Goal: Ask a question

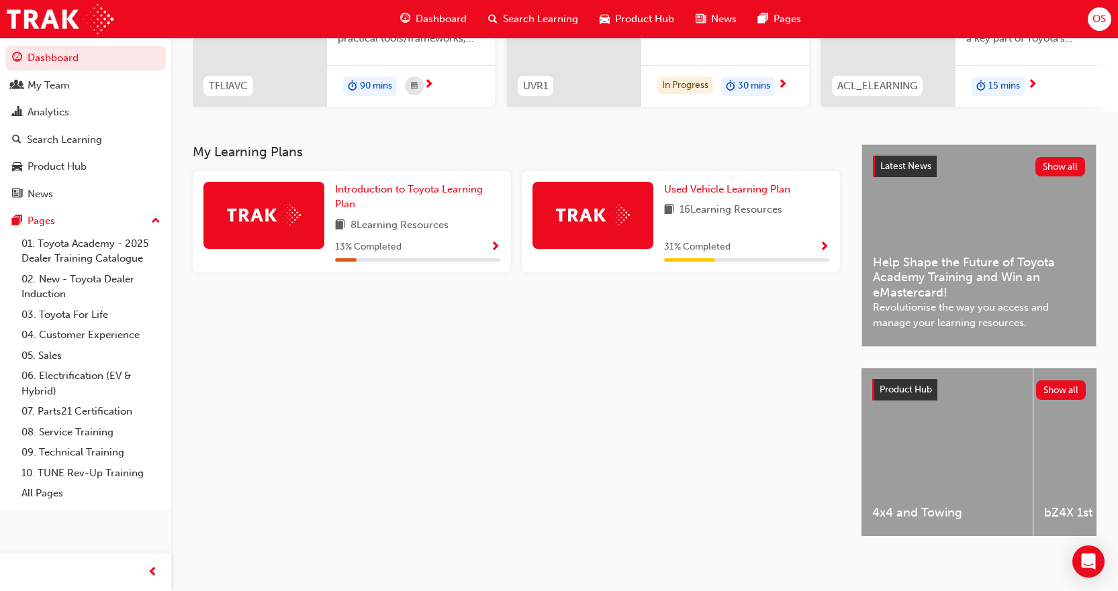
scroll to position [211, 0]
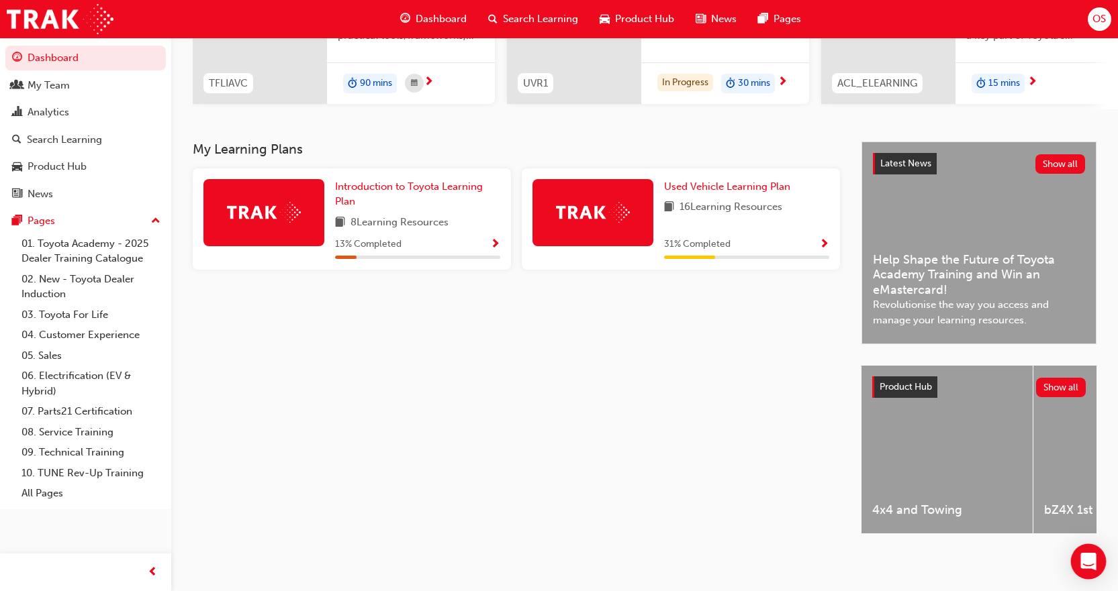
click at [1083, 562] on icon "Open Intercom Messenger" at bounding box center [1087, 561] width 15 height 17
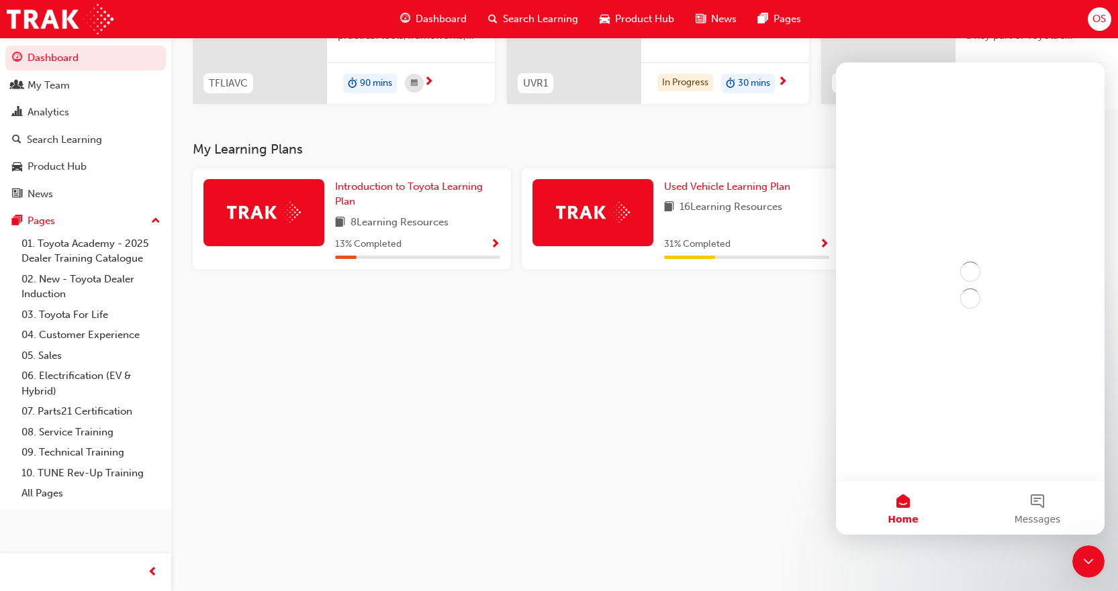
scroll to position [0, 0]
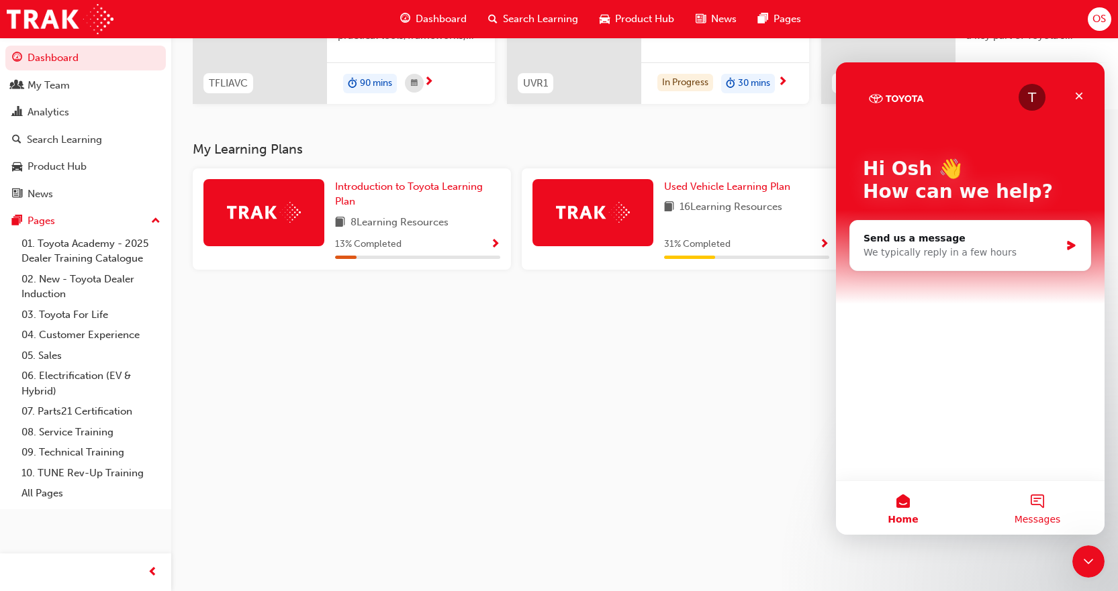
click at [1025, 515] on span "Messages" at bounding box center [1037, 519] width 46 height 9
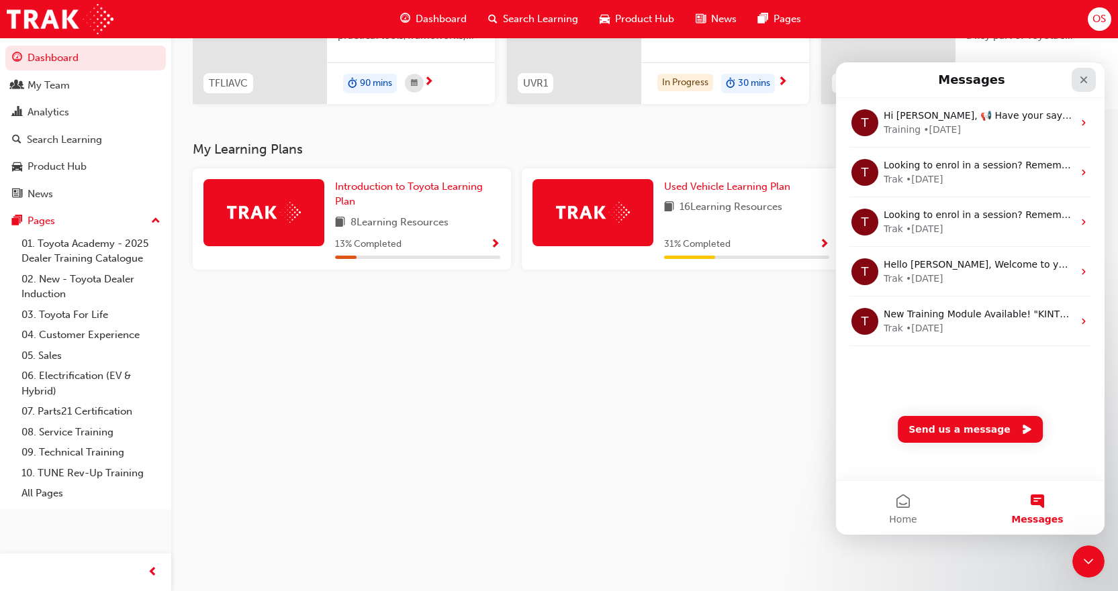
click at [1079, 83] on icon "Close" at bounding box center [1083, 80] width 11 height 11
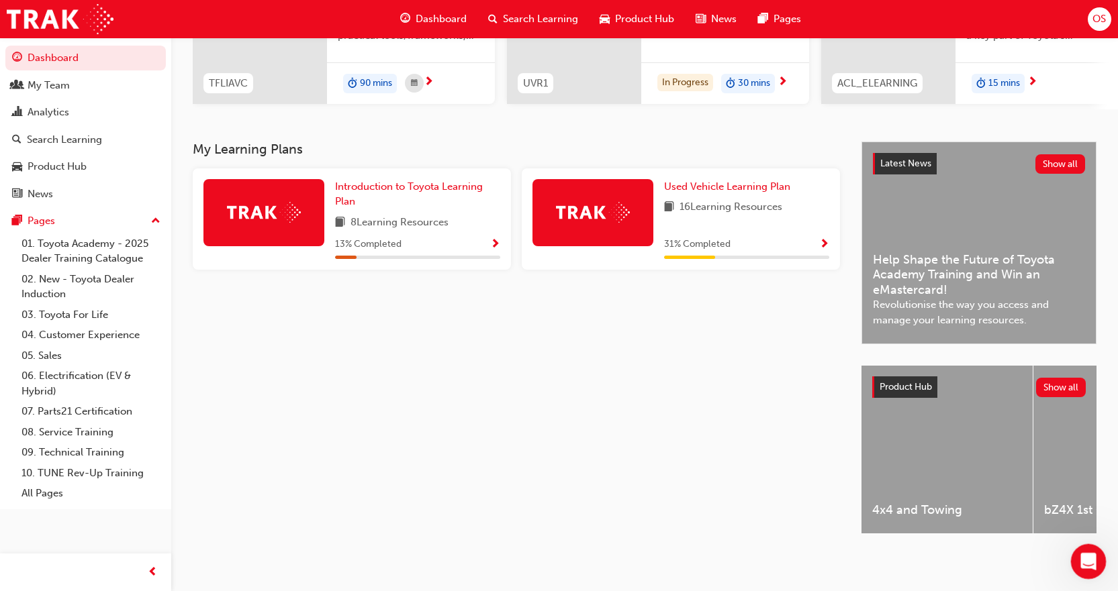
click at [1094, 565] on div "Open Intercom Messenger" at bounding box center [1086, 560] width 44 height 44
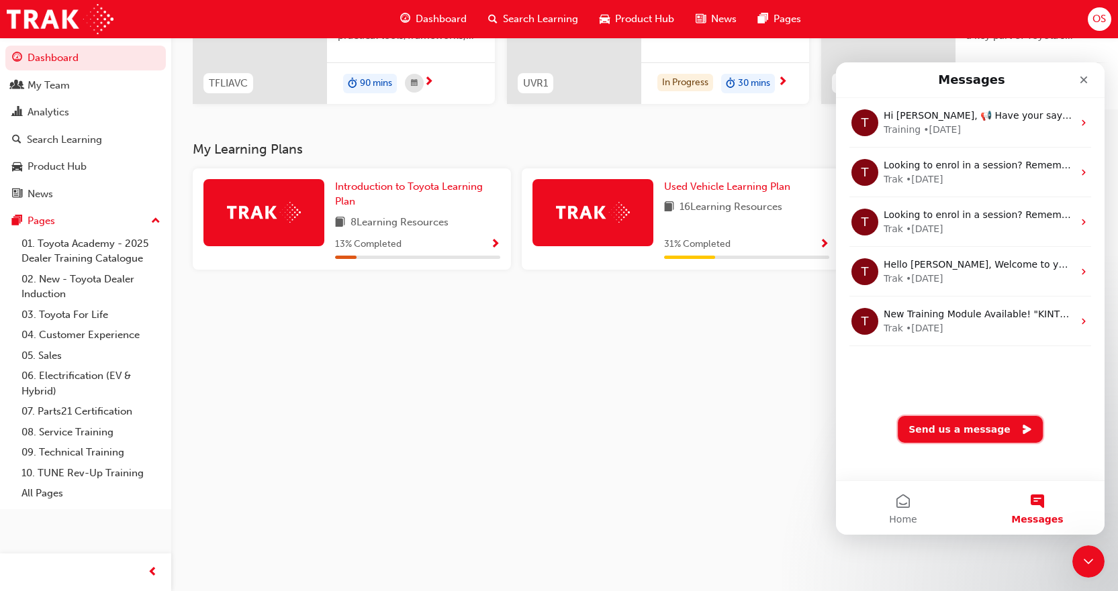
click at [1003, 424] on button "Send us a message" at bounding box center [969, 429] width 145 height 27
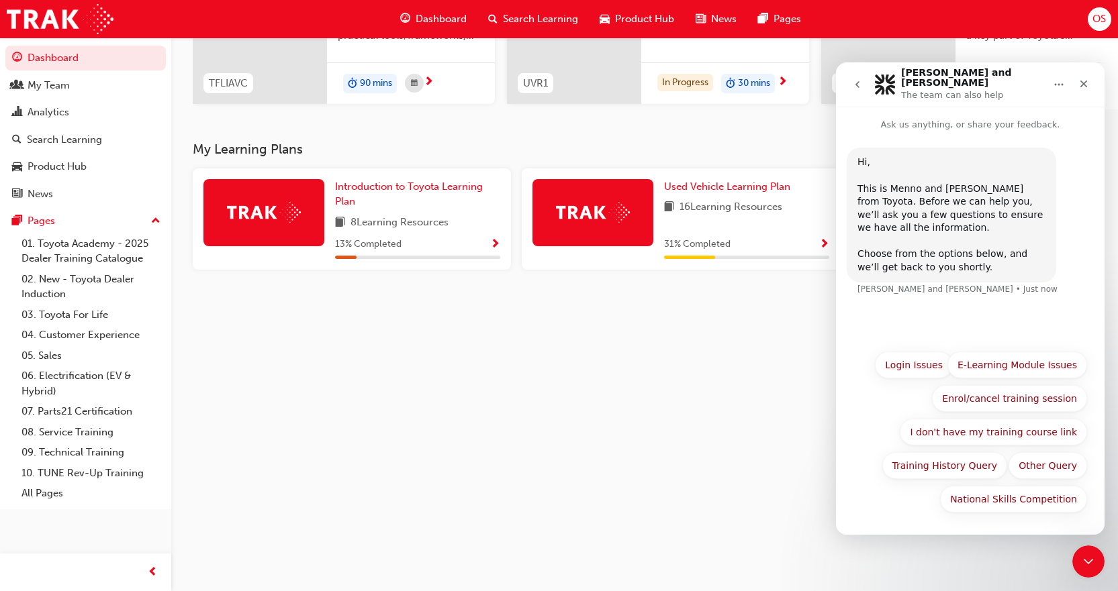
click at [1015, 293] on div "Hi, ​ This is [PERSON_NAME] and [PERSON_NAME] from Toyota. Before we can help y…" at bounding box center [969, 230] width 247 height 164
click at [883, 293] on div "Hi, ​ This is [PERSON_NAME] and [PERSON_NAME] from Toyota. Before we can help y…" at bounding box center [969, 230] width 247 height 164
click at [1087, 87] on div "Close" at bounding box center [1083, 84] width 24 height 24
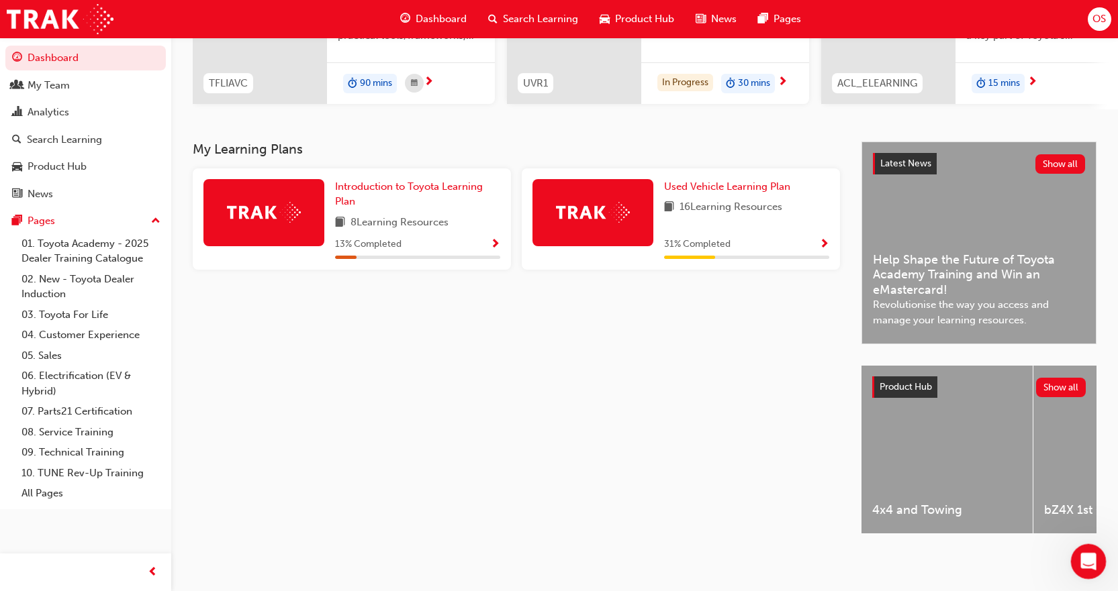
click at [1076, 566] on div "Open Intercom Messenger" at bounding box center [1086, 560] width 44 height 44
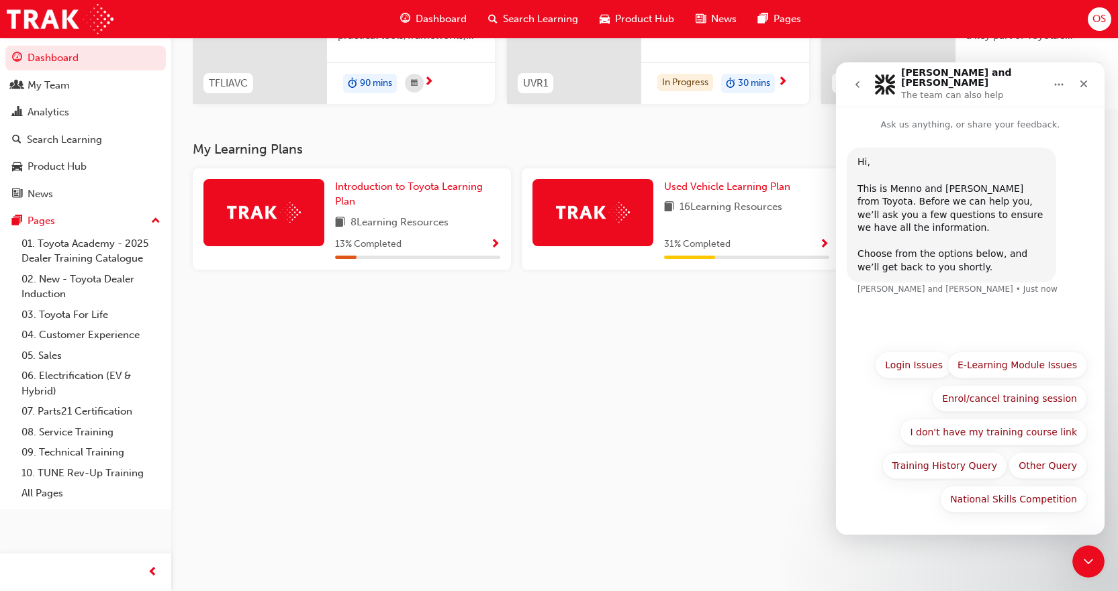
click at [930, 317] on div "Hi, ​ This is [PERSON_NAME] and [PERSON_NAME] from Toyota. Before we can help y…" at bounding box center [970, 237] width 268 height 211
click at [1071, 472] on button "Other Query" at bounding box center [1047, 465] width 79 height 27
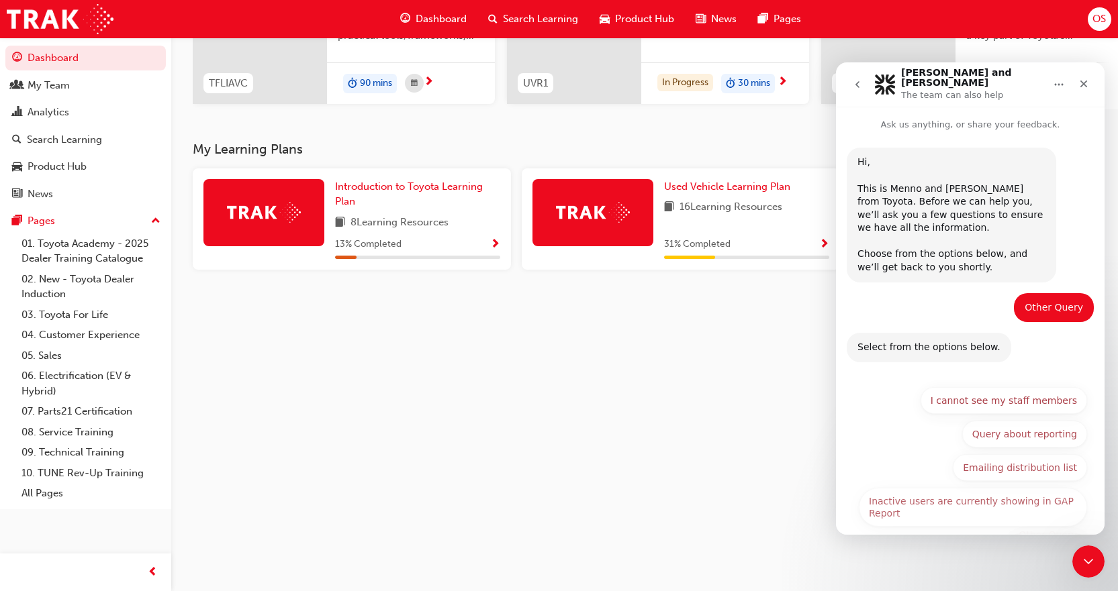
scroll to position [40, 0]
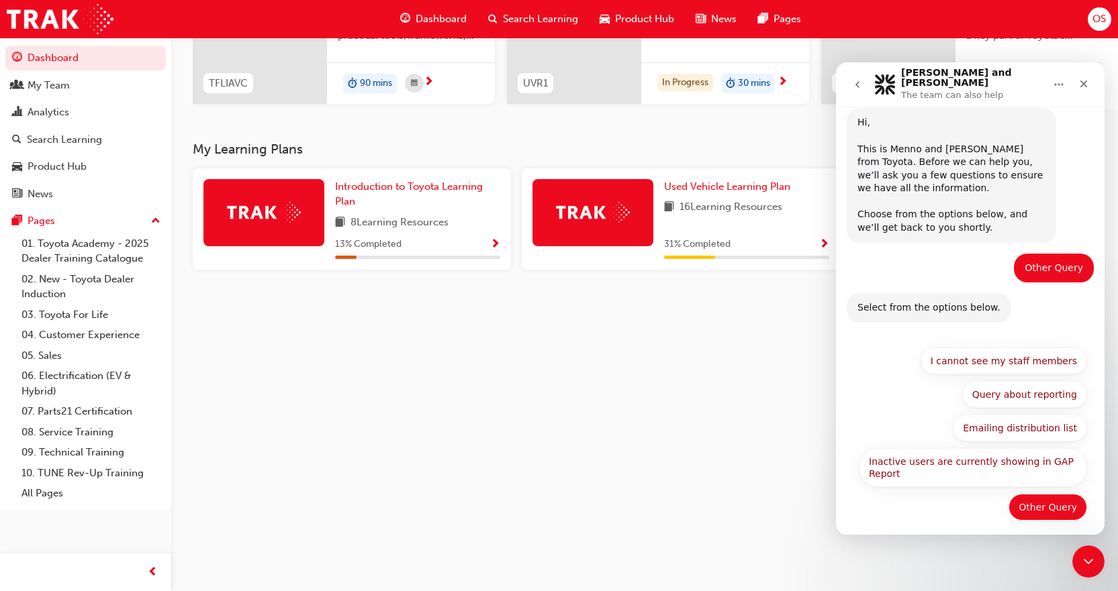
click at [1033, 498] on button "Other Query" at bounding box center [1047, 507] width 79 height 27
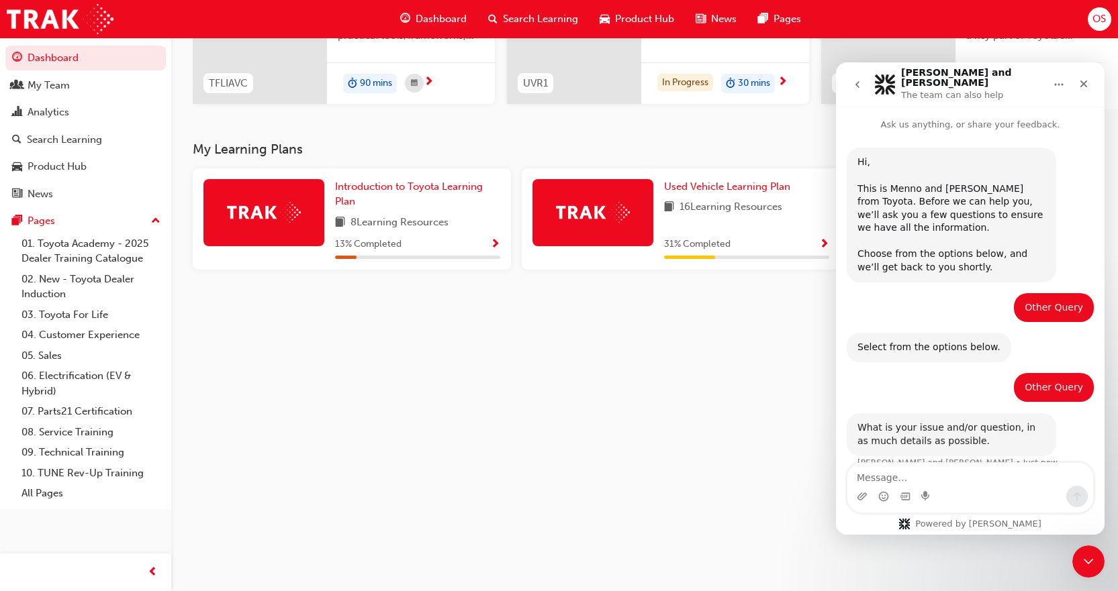
scroll to position [12, 0]
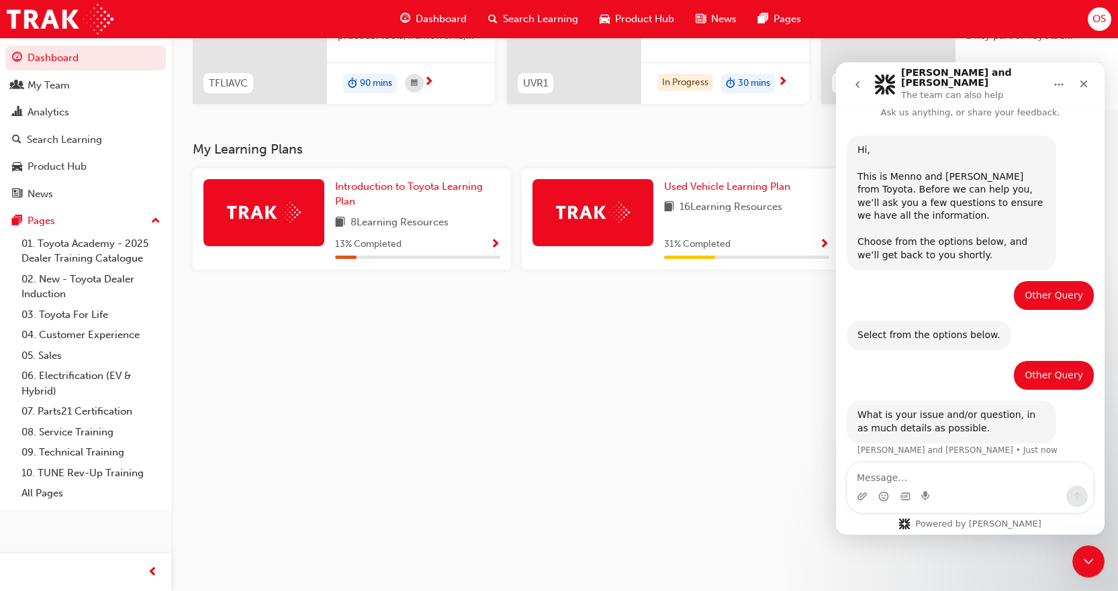
click at [930, 475] on textarea "Message…" at bounding box center [970, 474] width 246 height 23
type textarea "Could you please add myself and MD onto SAP please"
click at [674, 454] on div "My Learning Plans Introduction to Toyota Learning Plan 8 Learning Resources 13 …" at bounding box center [527, 350] width 669 height 416
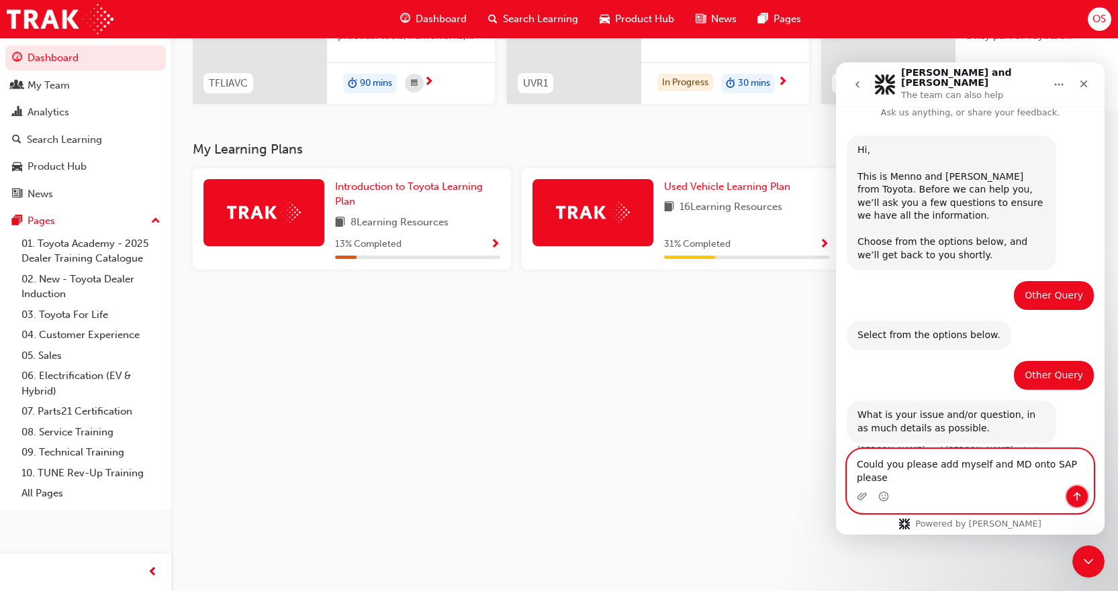
click at [1076, 494] on icon "Send a message…" at bounding box center [1076, 497] width 7 height 9
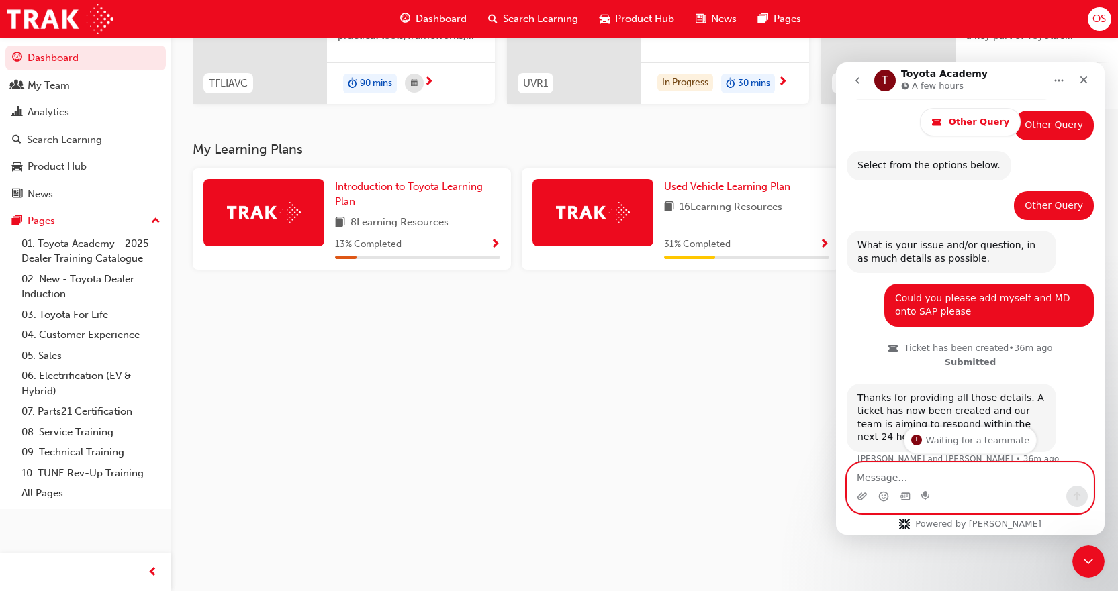
scroll to position [253, 0]
